Goal: Task Accomplishment & Management: Complete application form

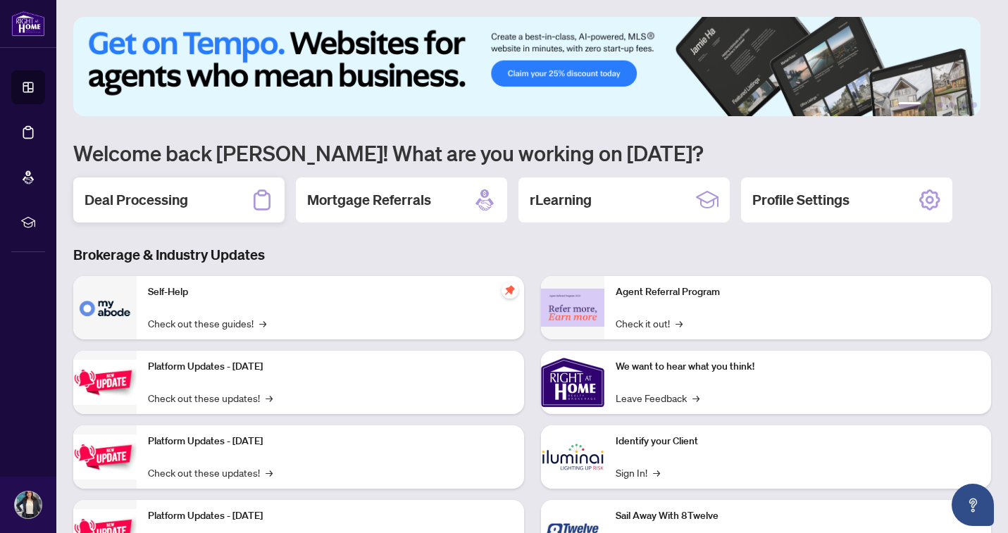
click at [168, 198] on h2 "Deal Processing" at bounding box center [136, 200] width 104 height 20
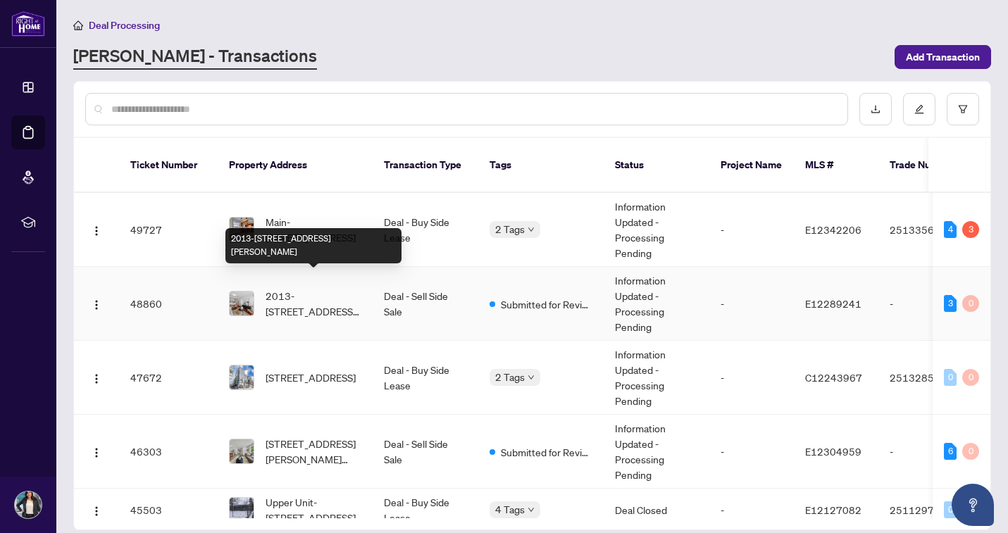
click at [285, 288] on span "2013-[STREET_ADDRESS][PERSON_NAME]" at bounding box center [313, 303] width 96 height 31
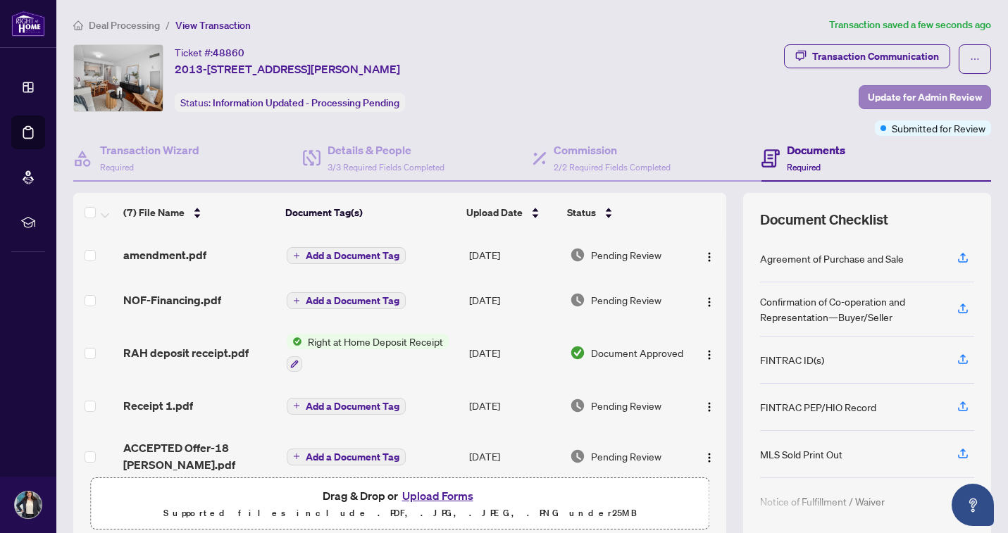
click at [882, 96] on span "Update for Admin Review" at bounding box center [925, 97] width 114 height 23
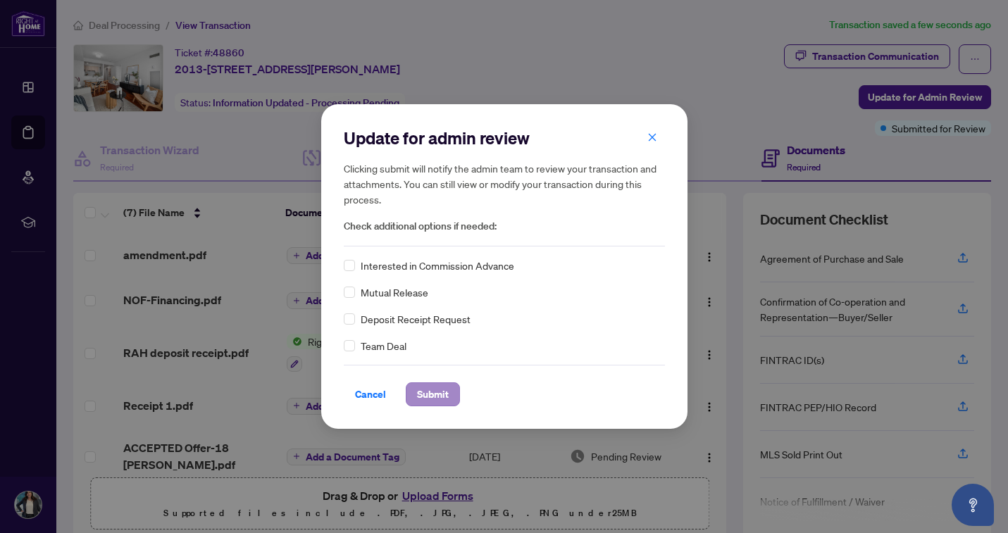
click at [437, 394] on span "Submit" at bounding box center [433, 394] width 32 height 23
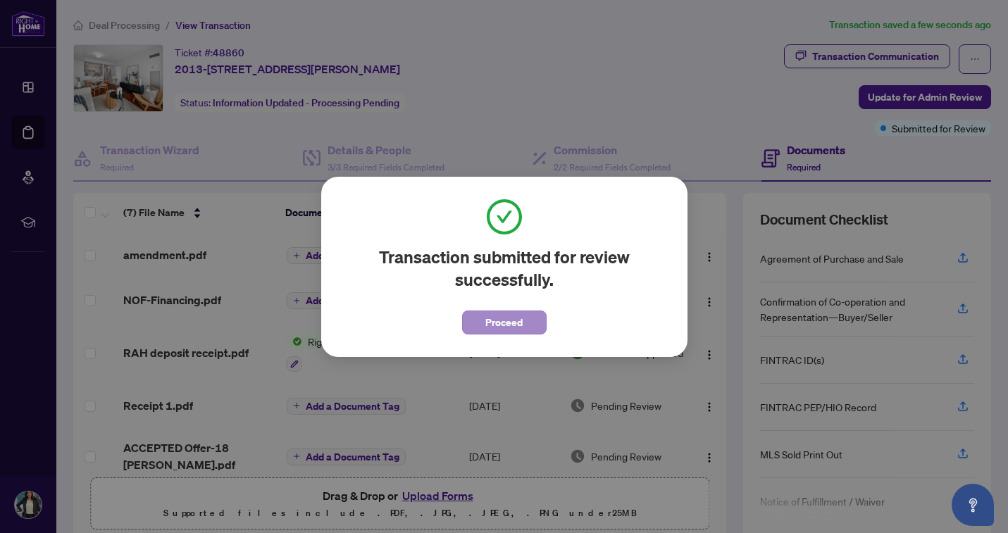
click at [496, 319] on span "Proceed" at bounding box center [503, 322] width 37 height 23
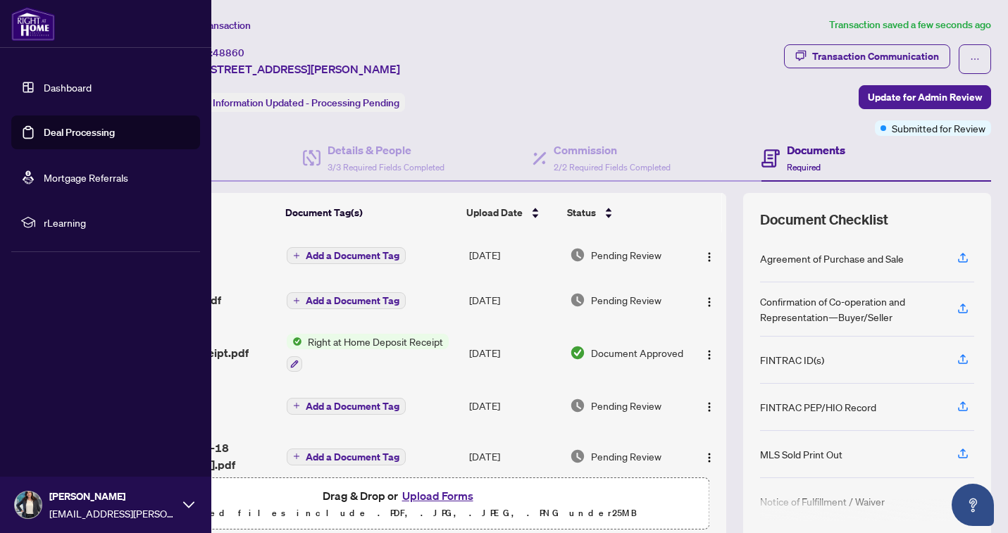
click at [44, 94] on link "Dashboard" at bounding box center [68, 87] width 48 height 13
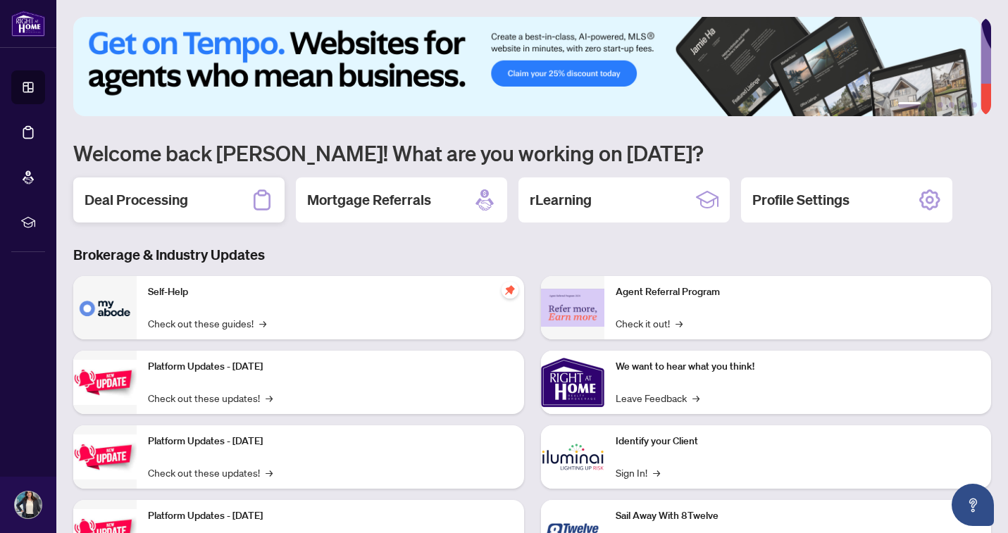
click at [134, 207] on h2 "Deal Processing" at bounding box center [136, 200] width 104 height 20
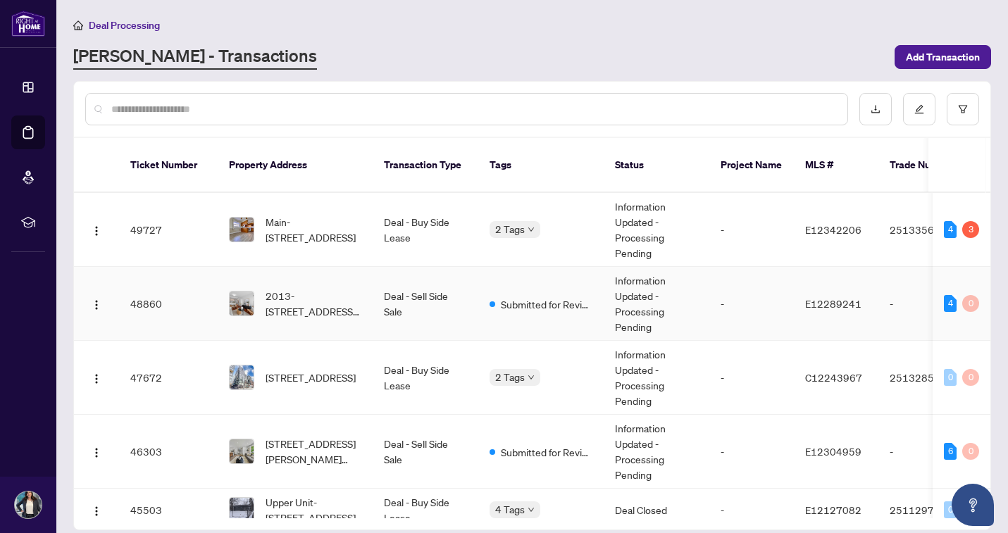
click at [294, 288] on span "2013-[STREET_ADDRESS][PERSON_NAME]" at bounding box center [313, 303] width 96 height 31
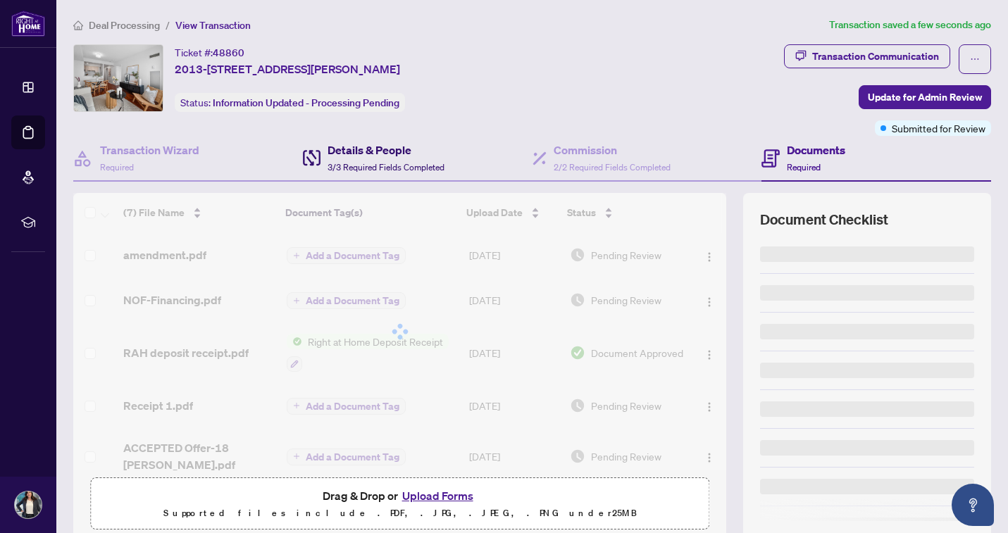
click at [383, 161] on div "Details & People 3/3 Required Fields Completed" at bounding box center [385, 158] width 117 height 33
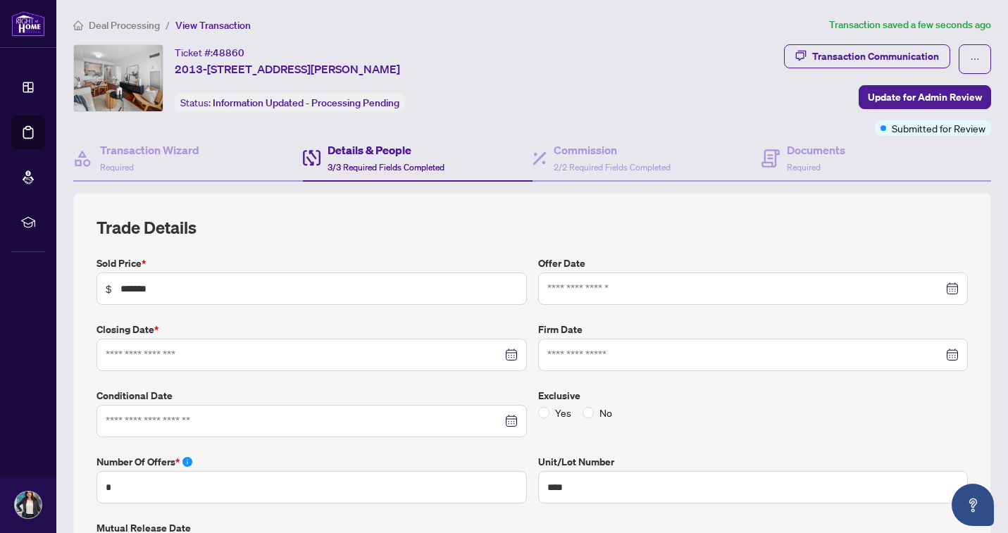
type input "**********"
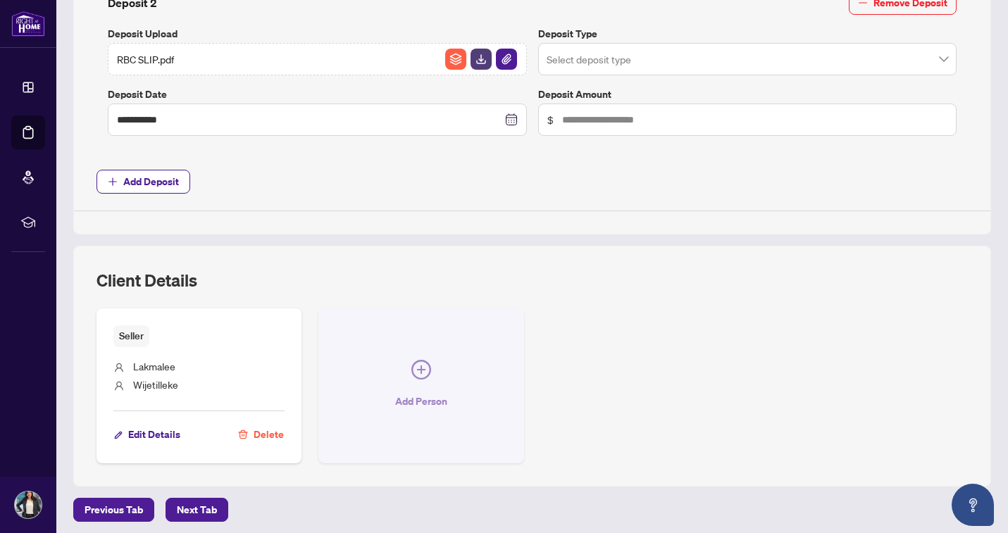
scroll to position [841, 0]
click at [415, 372] on icon "plus-circle" at bounding box center [421, 371] width 20 height 20
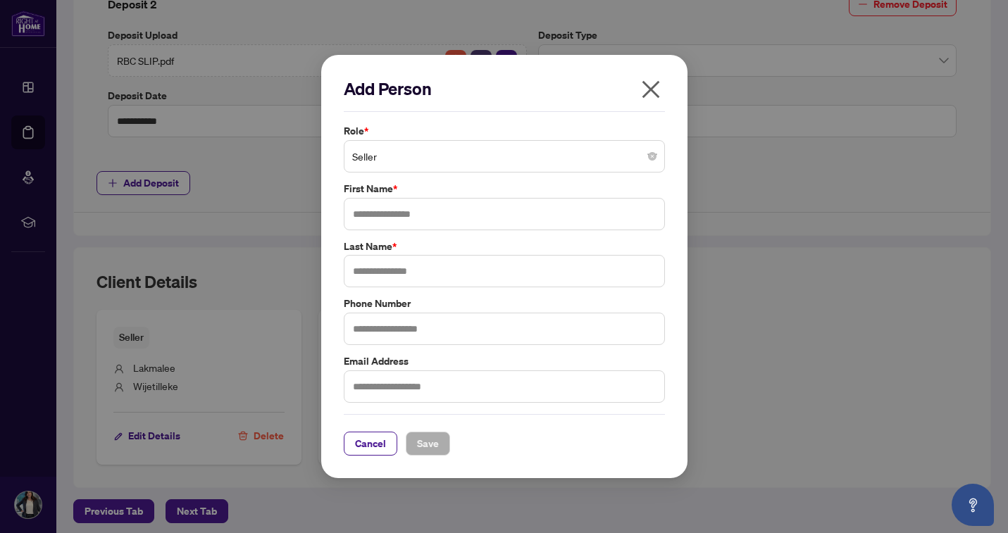
click at [407, 155] on span "Seller" at bounding box center [504, 156] width 304 height 27
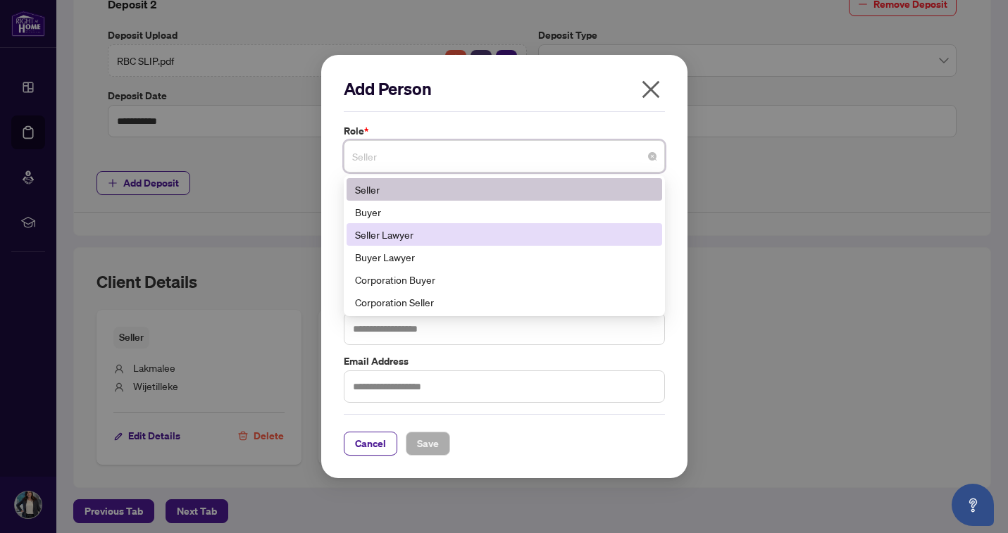
click at [400, 232] on div "Seller Lawyer" at bounding box center [504, 234] width 299 height 15
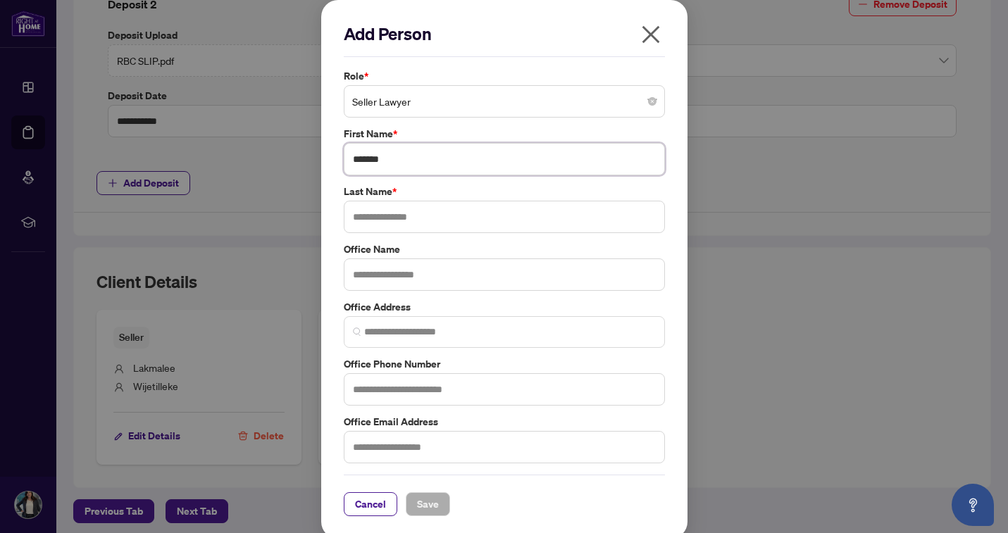
type input "*******"
type input "****"
type input "**********"
click at [423, 500] on span "Save" at bounding box center [428, 504] width 22 height 23
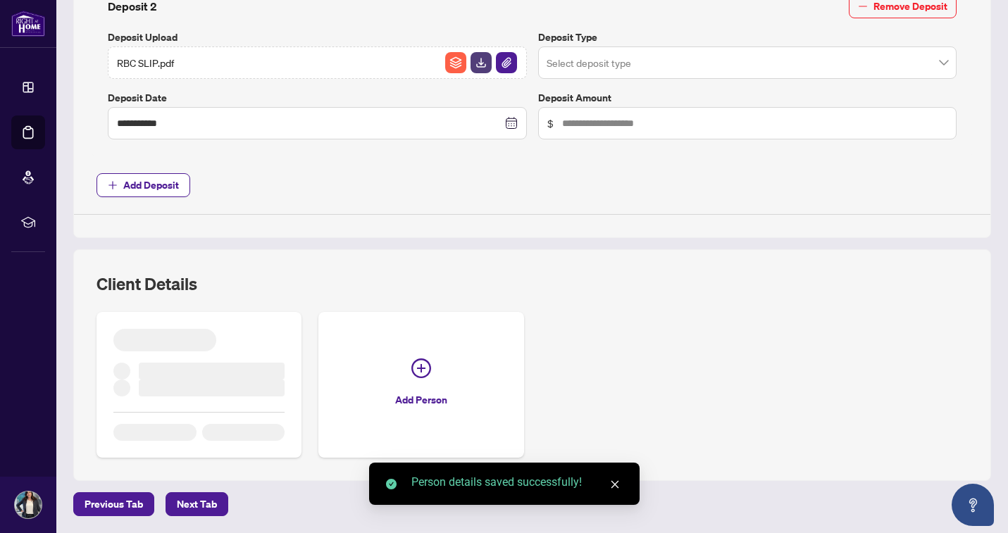
scroll to position [832, 0]
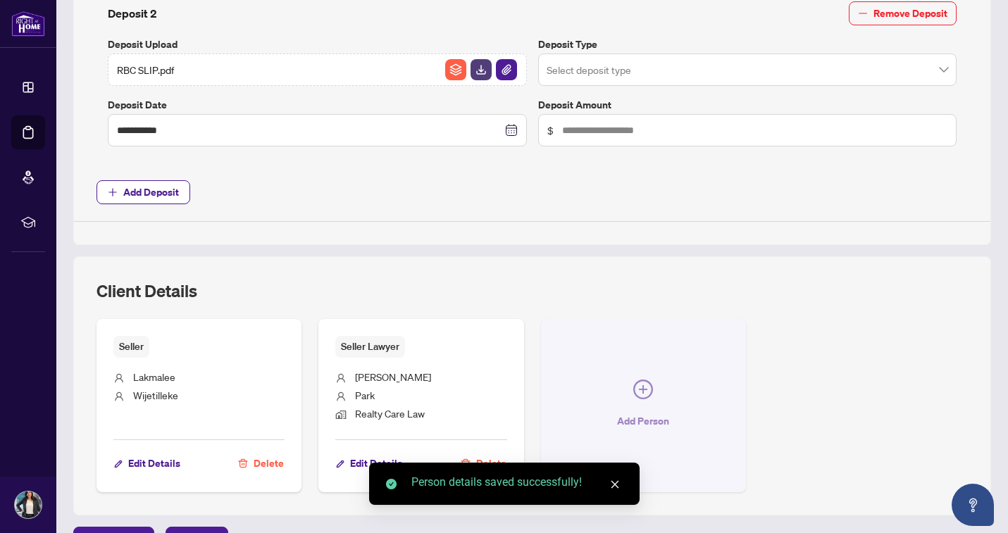
click at [636, 388] on icon "plus-circle" at bounding box center [643, 390] width 20 height 20
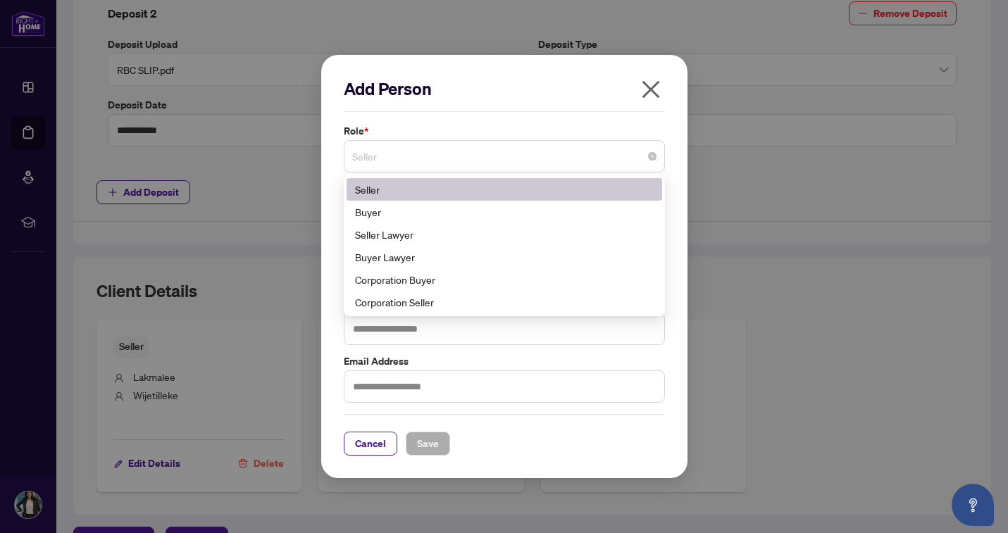
click at [549, 151] on span "Seller" at bounding box center [504, 156] width 304 height 27
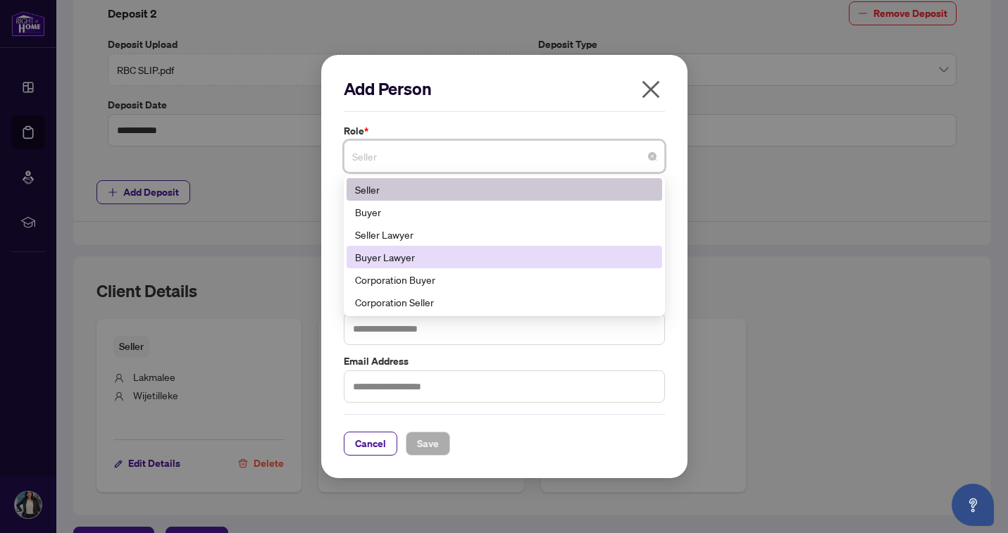
click at [520, 258] on div "Buyer Lawyer" at bounding box center [504, 256] width 299 height 15
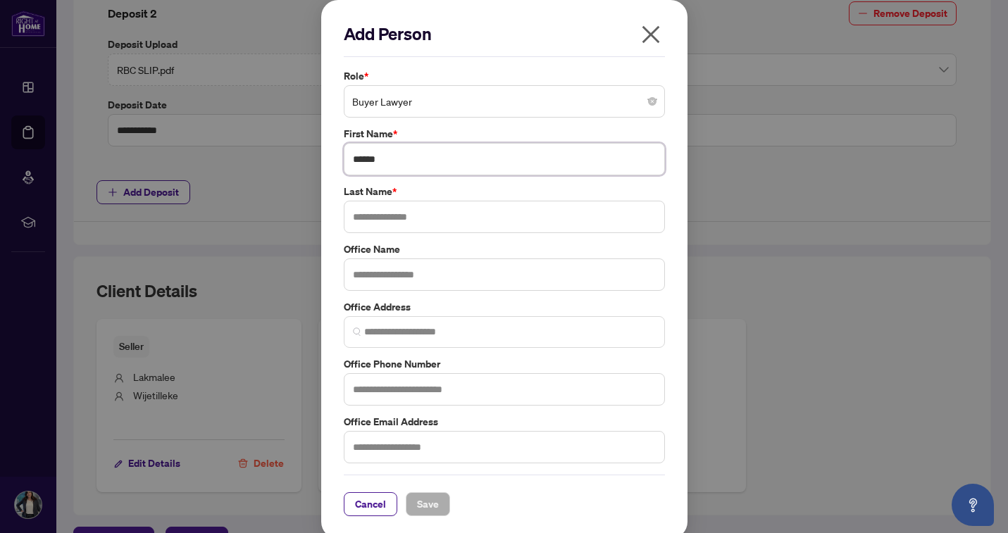
type input "******"
paste input "**********"
type input "**********"
click at [417, 503] on span "Save" at bounding box center [428, 504] width 22 height 23
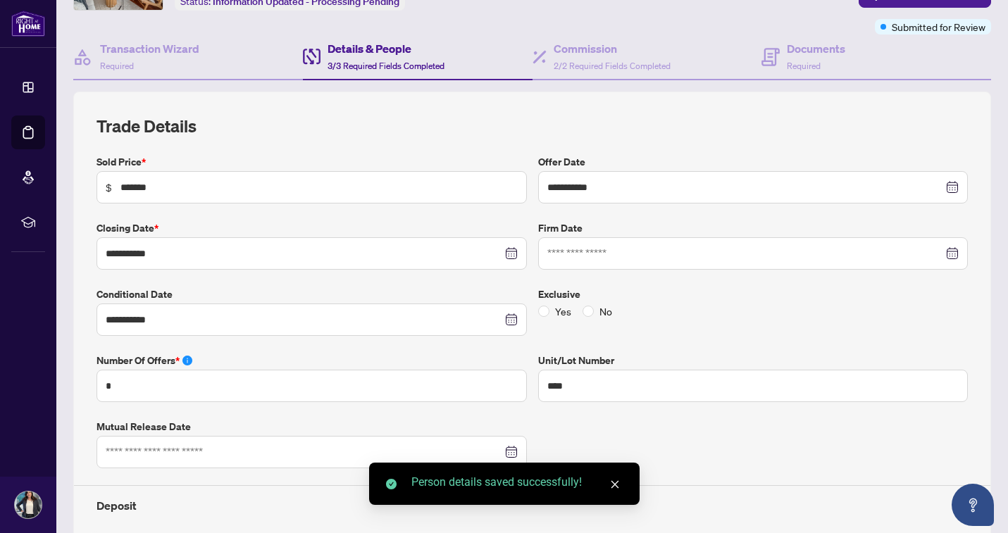
scroll to position [27, 0]
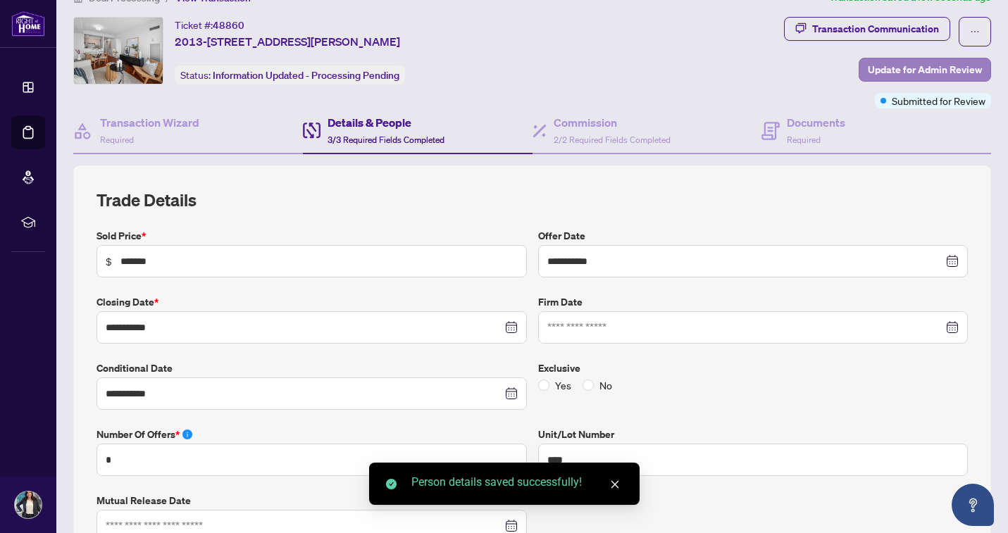
click at [915, 71] on span "Update for Admin Review" at bounding box center [925, 69] width 114 height 23
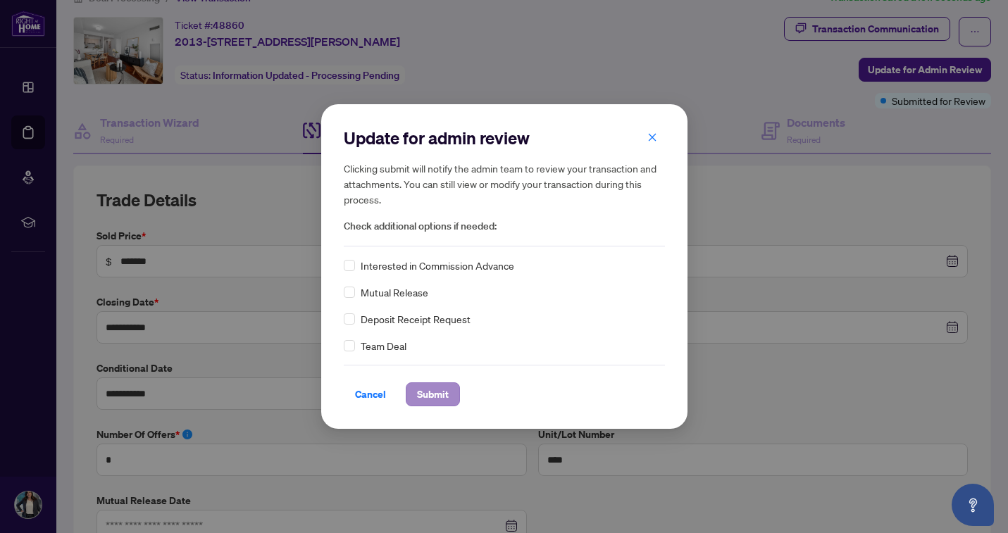
click at [446, 390] on span "Submit" at bounding box center [433, 394] width 32 height 23
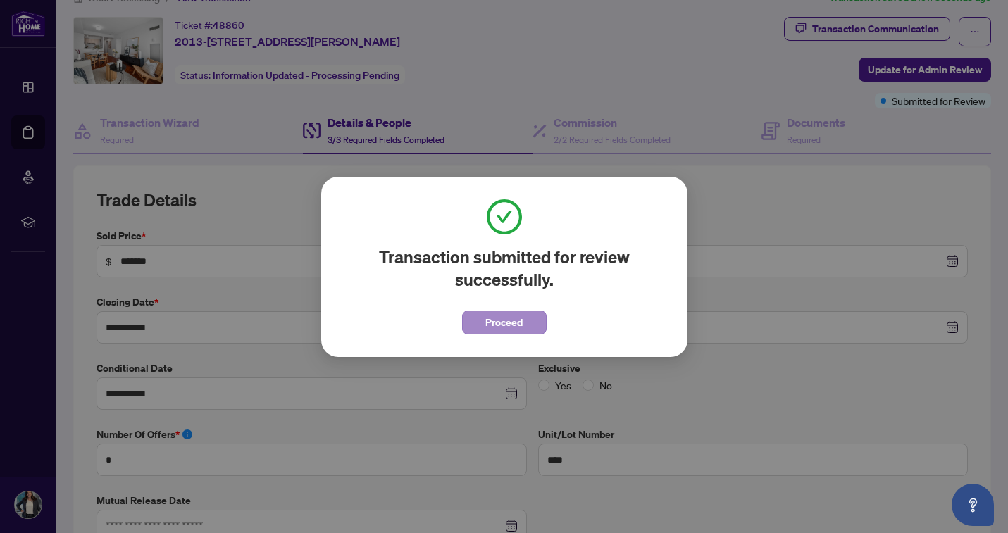
click at [506, 325] on span "Proceed" at bounding box center [503, 322] width 37 height 23
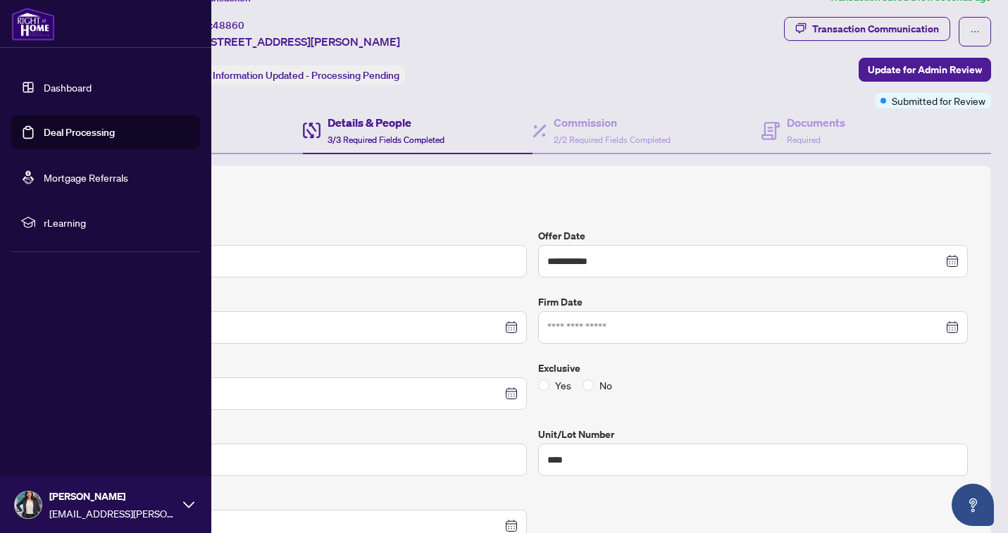
click at [44, 90] on link "Dashboard" at bounding box center [68, 87] width 48 height 13
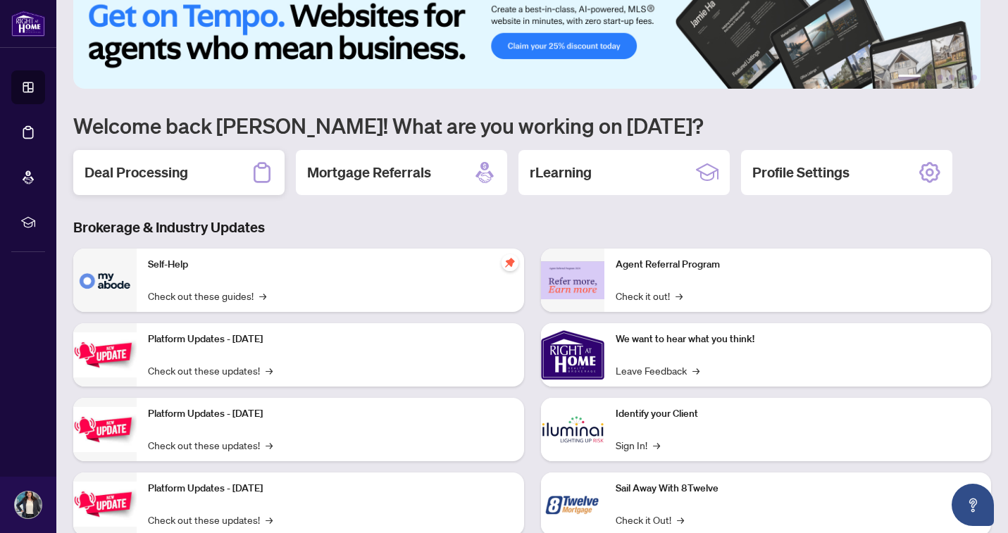
click at [201, 161] on div "Deal Processing" at bounding box center [178, 172] width 211 height 45
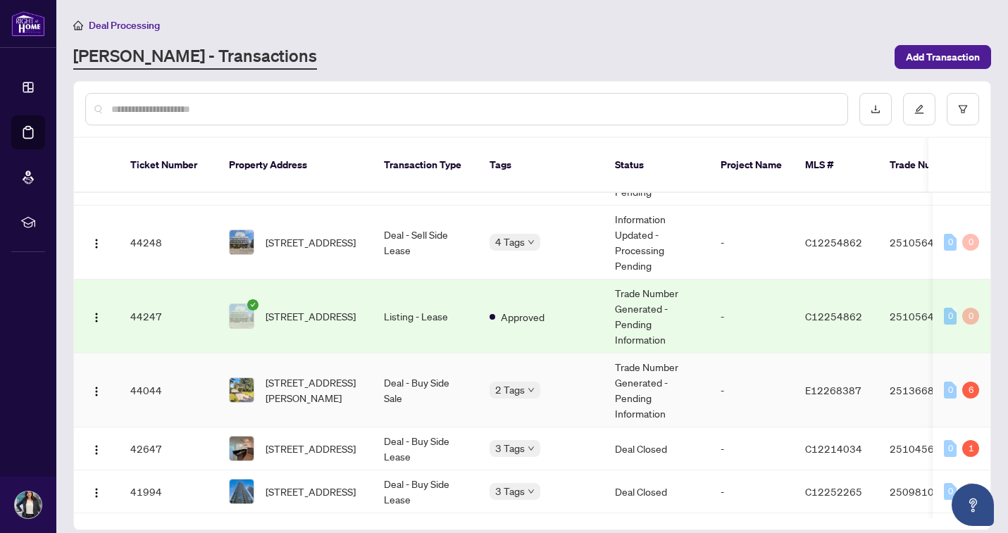
scroll to position [402, 0]
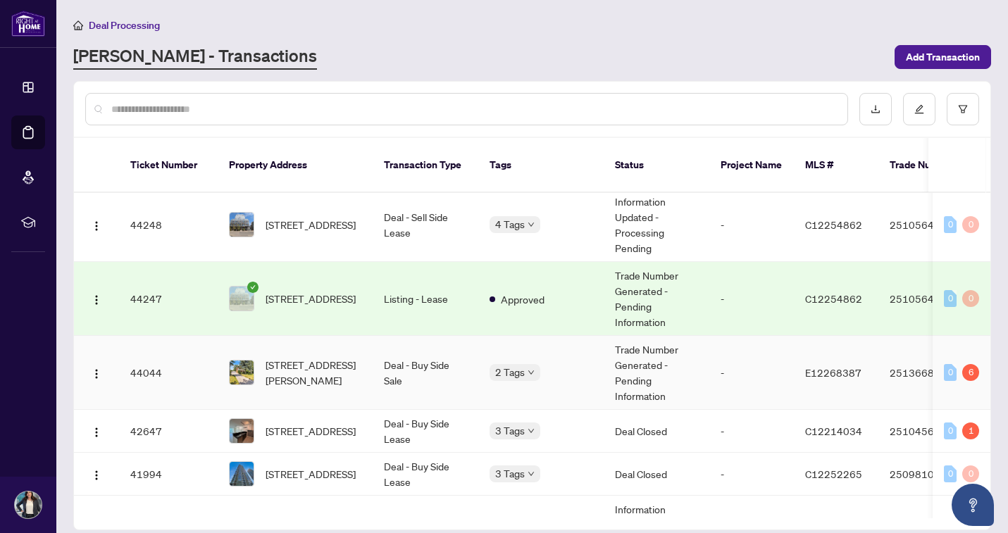
click at [293, 357] on span "[STREET_ADDRESS][PERSON_NAME]" at bounding box center [313, 372] width 96 height 31
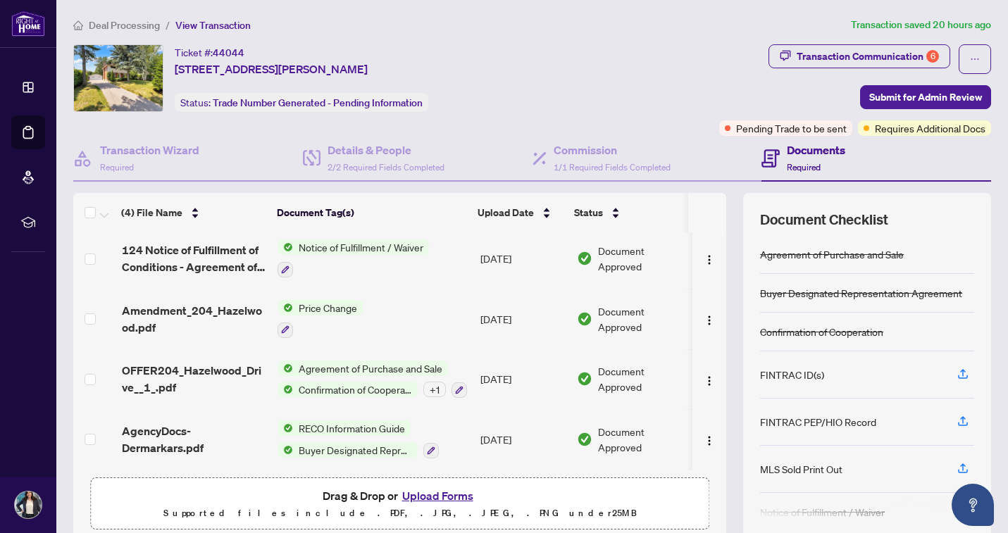
scroll to position [9, 0]
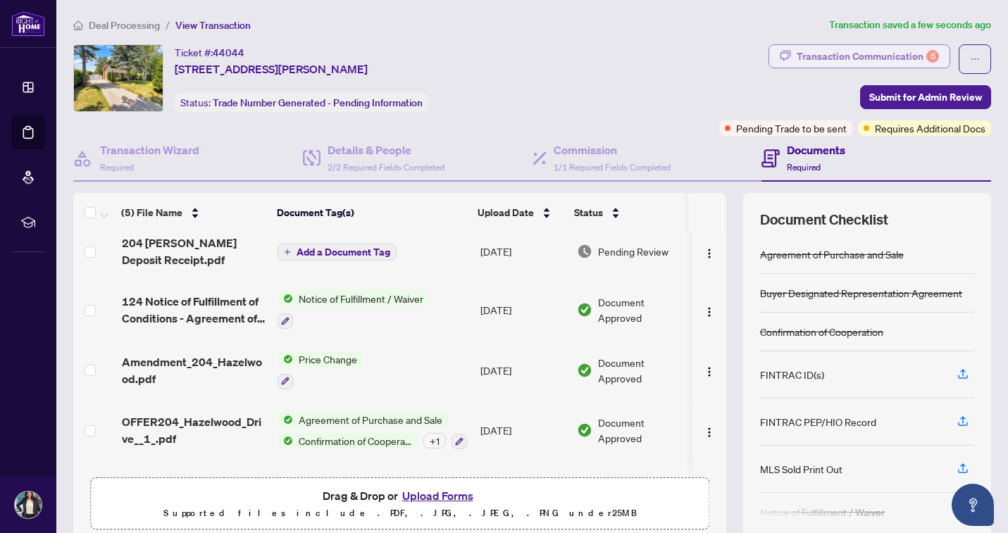
click at [837, 54] on div "Transaction Communication 6" at bounding box center [867, 56] width 142 height 23
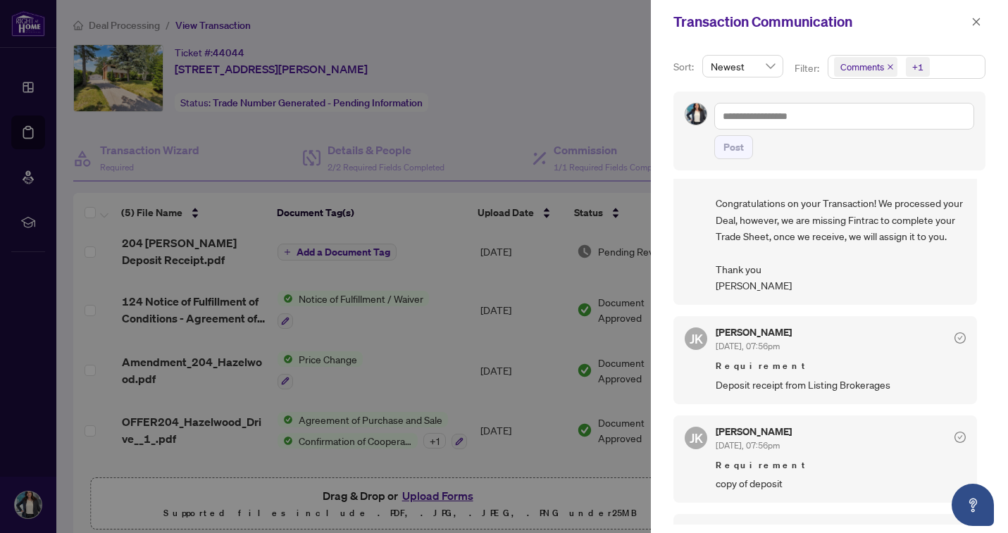
scroll to position [0, 0]
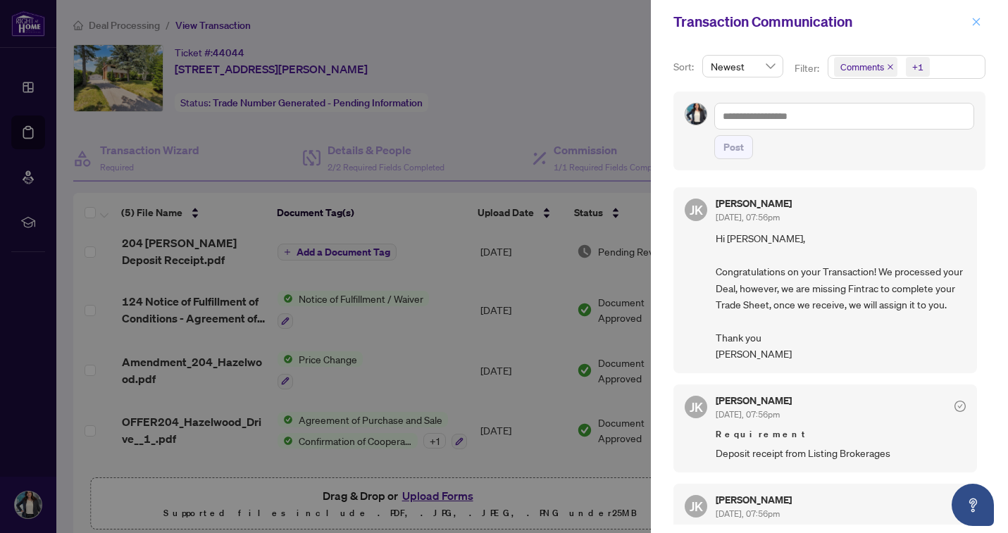
click at [974, 21] on icon "close" at bounding box center [976, 22] width 10 height 10
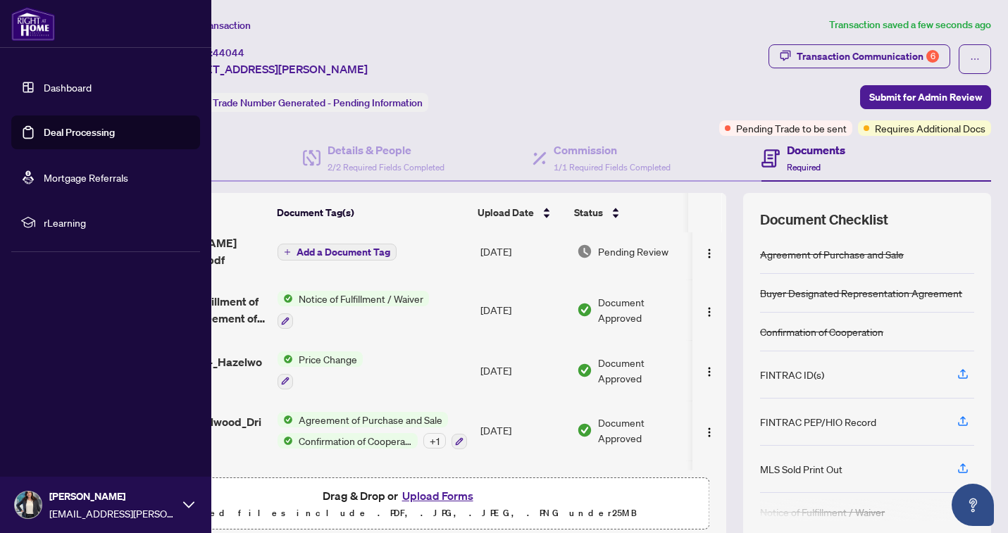
click at [44, 87] on link "Dashboard" at bounding box center [68, 87] width 48 height 13
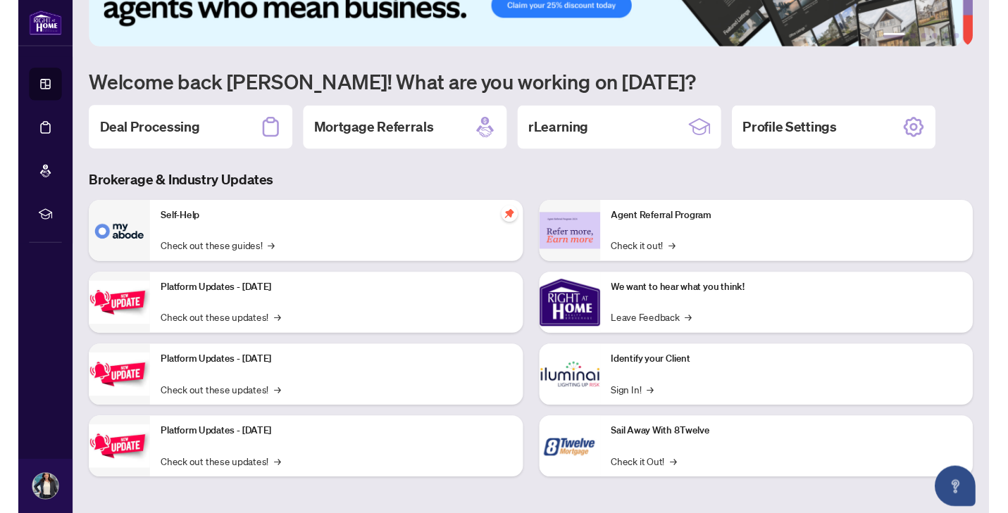
scroll to position [68, 0]
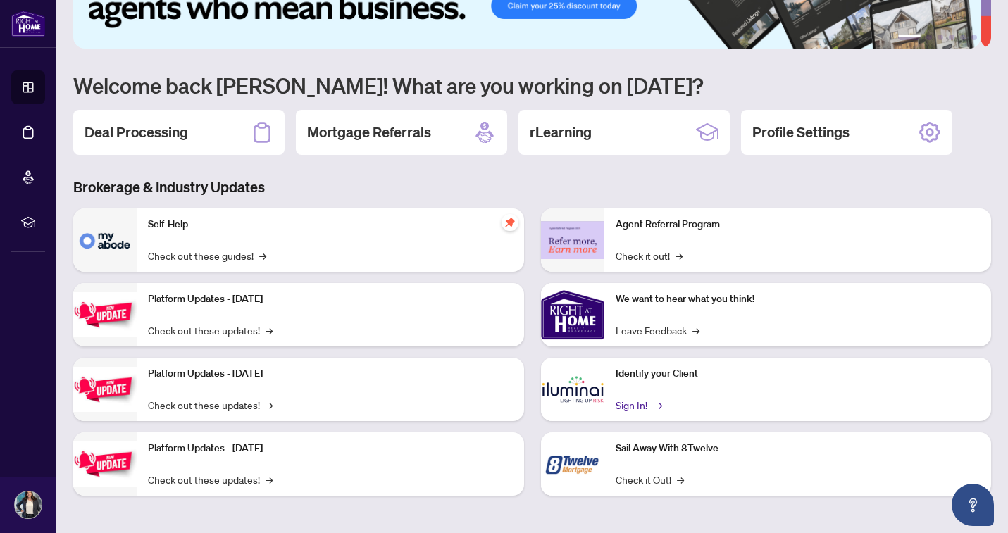
click at [633, 405] on link "Sign In! →" at bounding box center [637, 404] width 44 height 15
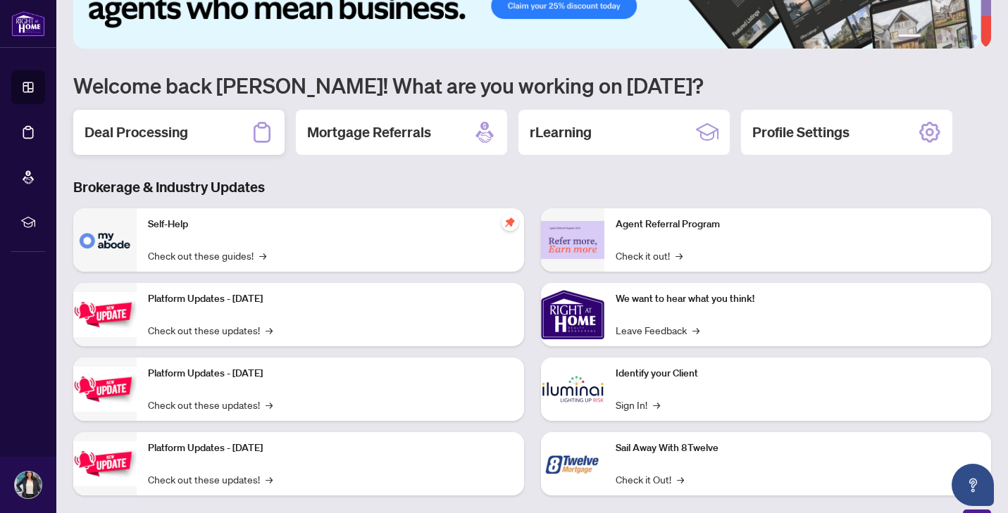
click at [171, 133] on h2 "Deal Processing" at bounding box center [136, 133] width 104 height 20
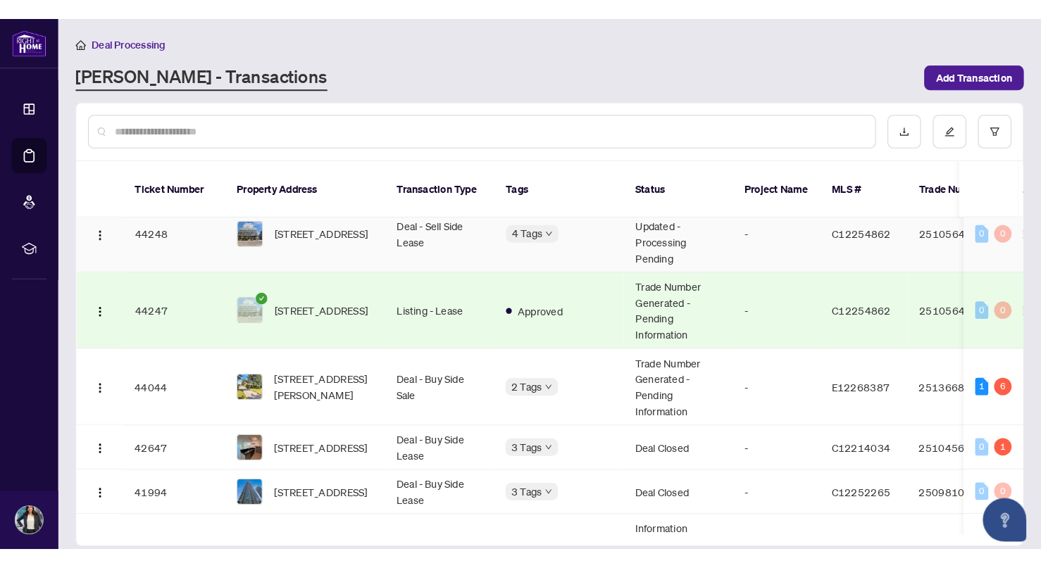
scroll to position [476, 0]
